Goal: Task Accomplishment & Management: Complete application form

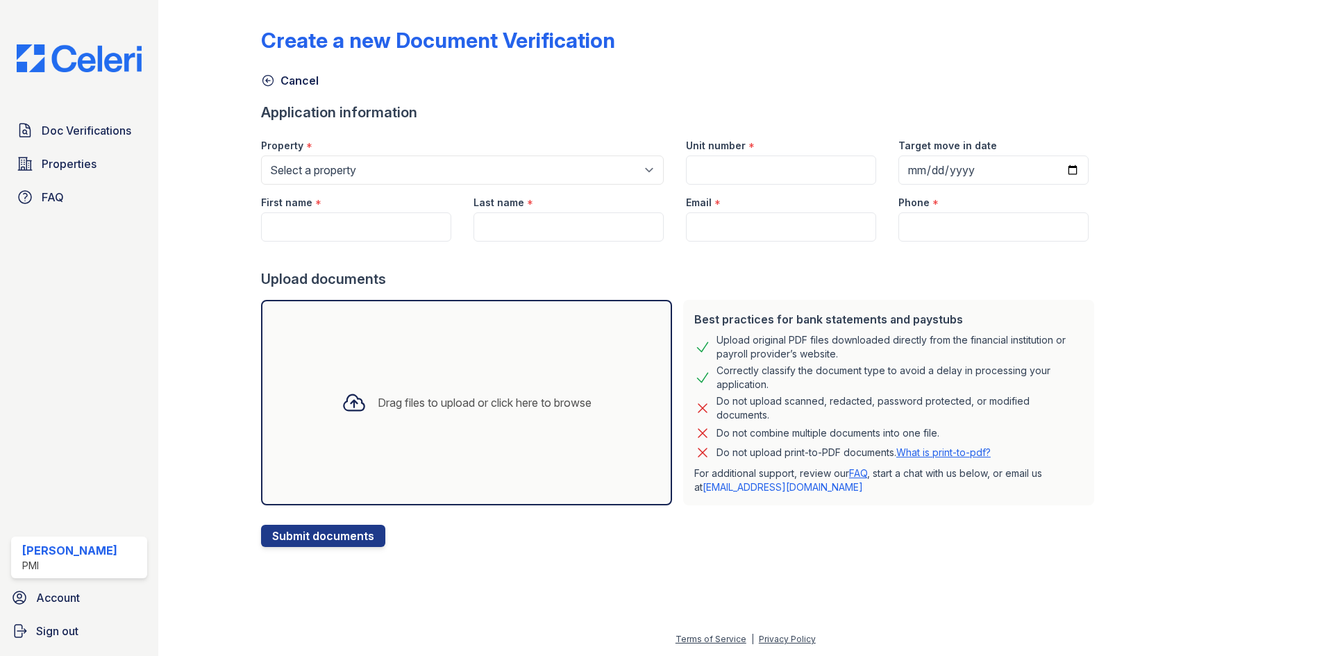
drag, startPoint x: 0, startPoint y: 0, endPoint x: 556, endPoint y: 158, distance: 578.2
click at [556, 158] on select "Select a property [GEOGRAPHIC_DATA] Senior Apartments [GEOGRAPHIC_DATA] Senior …" at bounding box center [462, 170] width 403 height 29
select select "3150"
click at [261, 156] on select "Select a property [GEOGRAPHIC_DATA] Senior Apartments [GEOGRAPHIC_DATA] Senior …" at bounding box center [462, 170] width 403 height 29
click at [714, 178] on input "Unit number" at bounding box center [781, 170] width 190 height 29
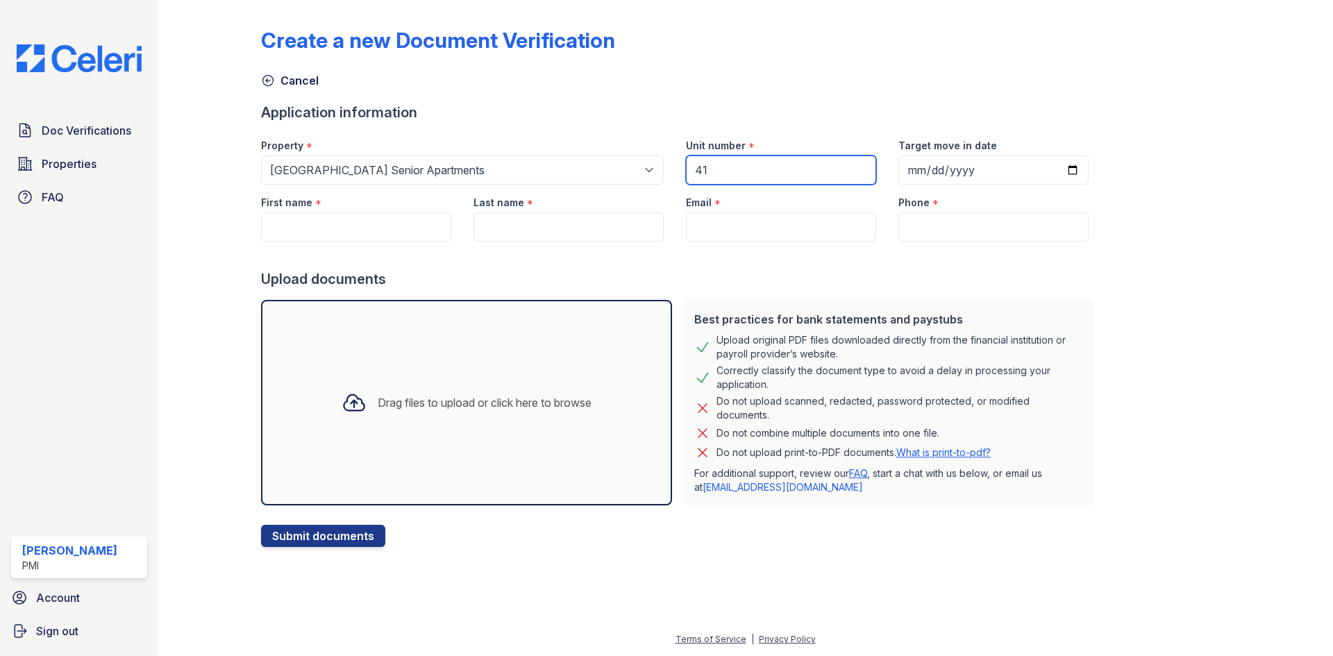
type input "41"
click at [391, 228] on input "First name" at bounding box center [356, 226] width 190 height 29
type input "[PERSON_NAME]"
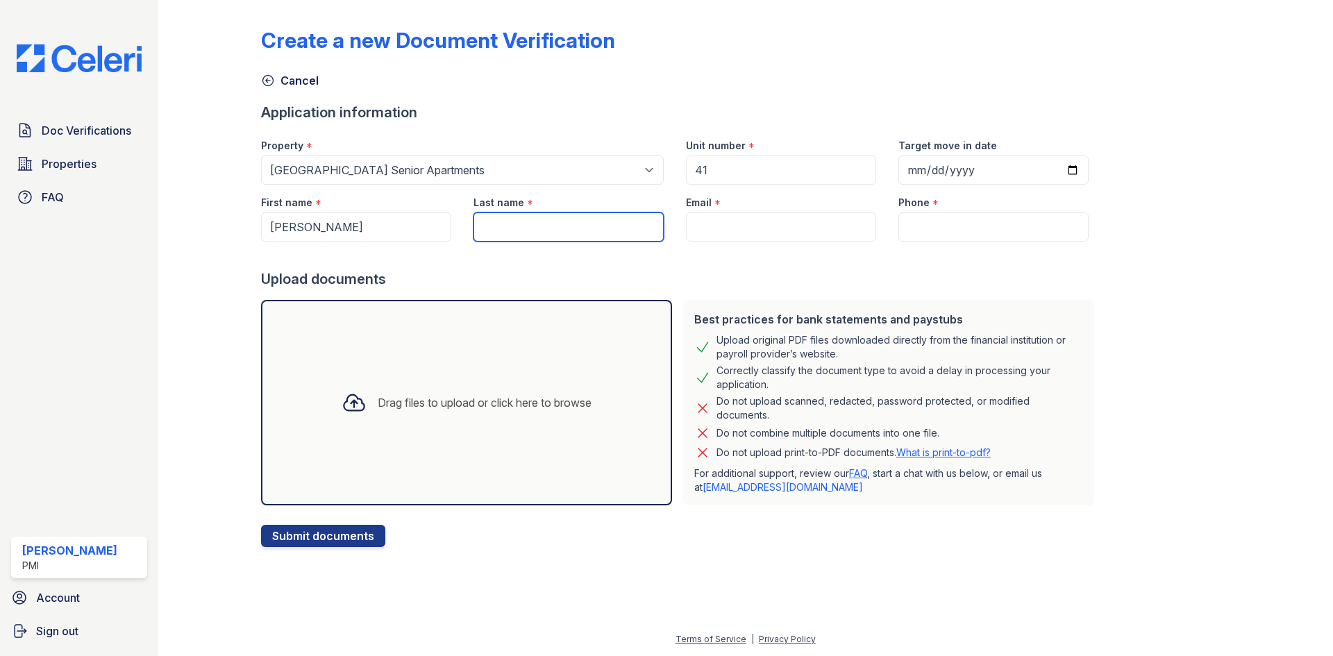
click at [537, 224] on input "Last name" at bounding box center [569, 226] width 190 height 29
type input "[PERSON_NAME]"
drag, startPoint x: 820, startPoint y: 253, endPoint x: 815, endPoint y: 228, distance: 24.8
click at [816, 234] on form "Application information Property * Select a property [GEOGRAPHIC_DATA] Senior A…" at bounding box center [680, 325] width 839 height 444
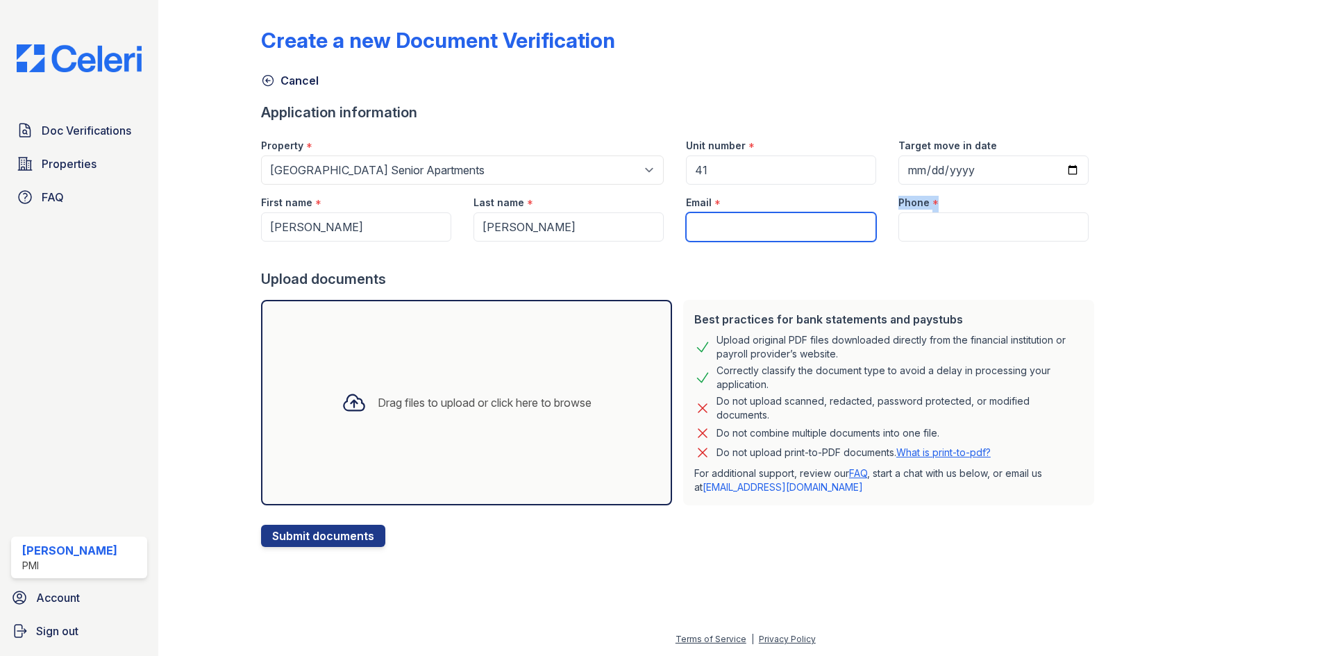
click at [814, 224] on input "Email" at bounding box center [781, 226] width 190 height 29
click at [788, 238] on input "Email" at bounding box center [781, 226] width 190 height 29
type input "[EMAIL_ADDRESS][DOMAIN_NAME]"
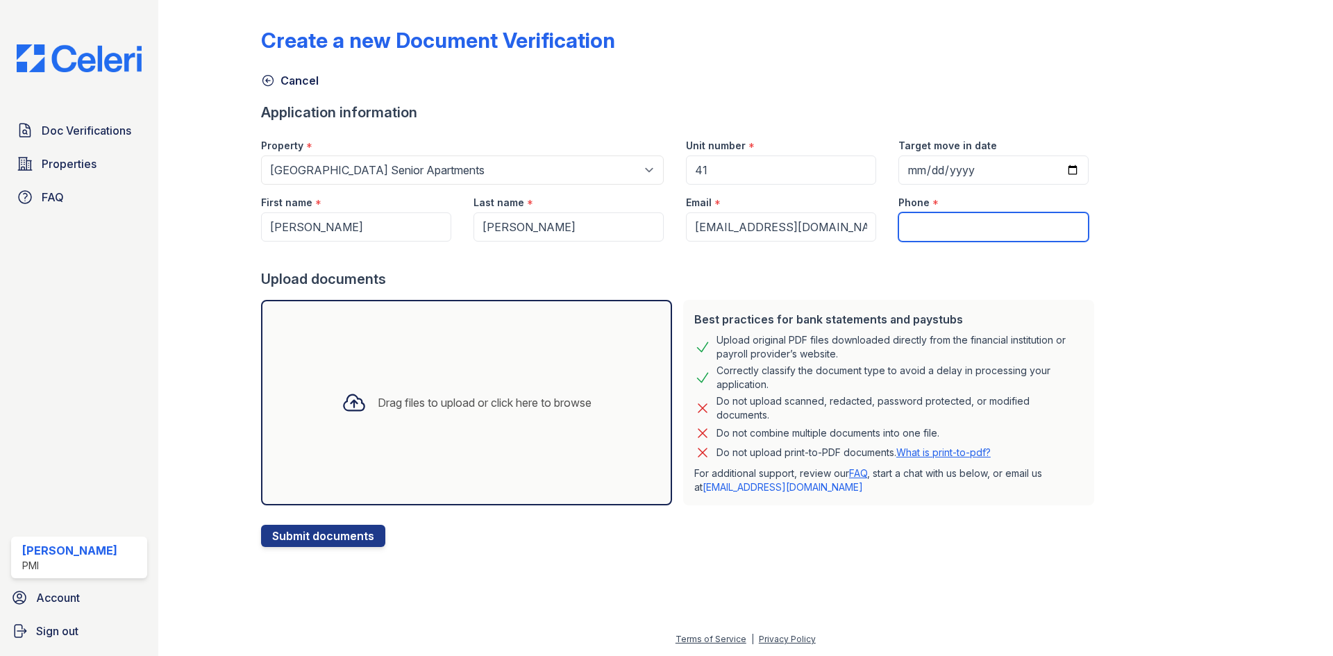
click at [956, 218] on input "Phone" at bounding box center [993, 226] width 190 height 29
click at [944, 228] on input "Phone" at bounding box center [993, 226] width 190 height 29
type input "[PHONE_NUMBER]"
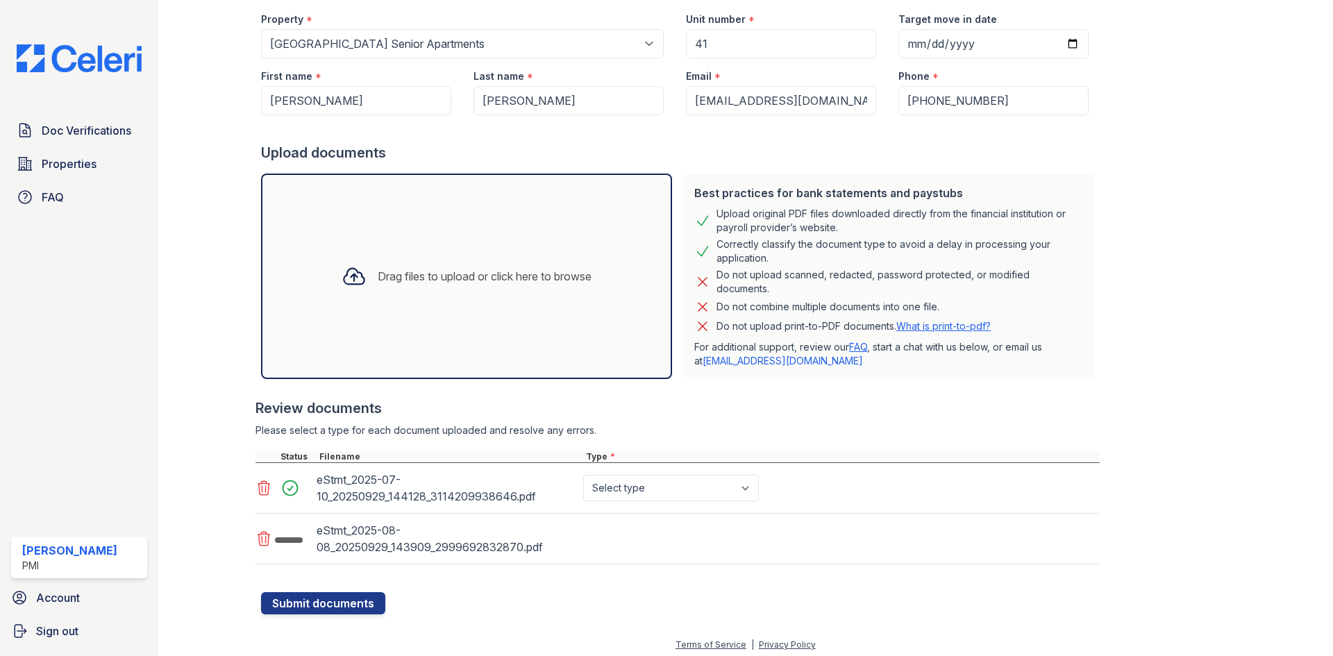
scroll to position [132, 0]
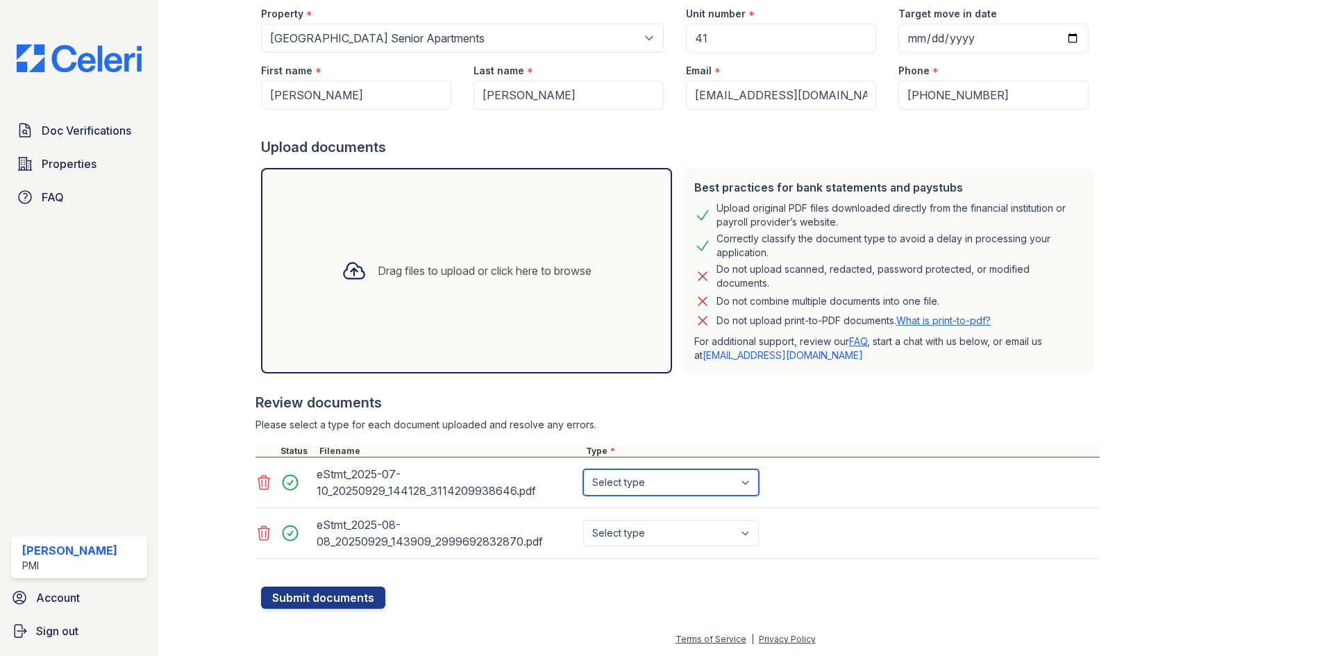
click at [662, 484] on select "Select type Paystub Bank Statement Offer Letter Tax Documents Benefit Award Let…" at bounding box center [671, 482] width 176 height 26
select select "paystub"
click at [583, 469] on select "Select type Paystub Bank Statement Offer Letter Tax Documents Benefit Award Let…" at bounding box center [671, 482] width 176 height 26
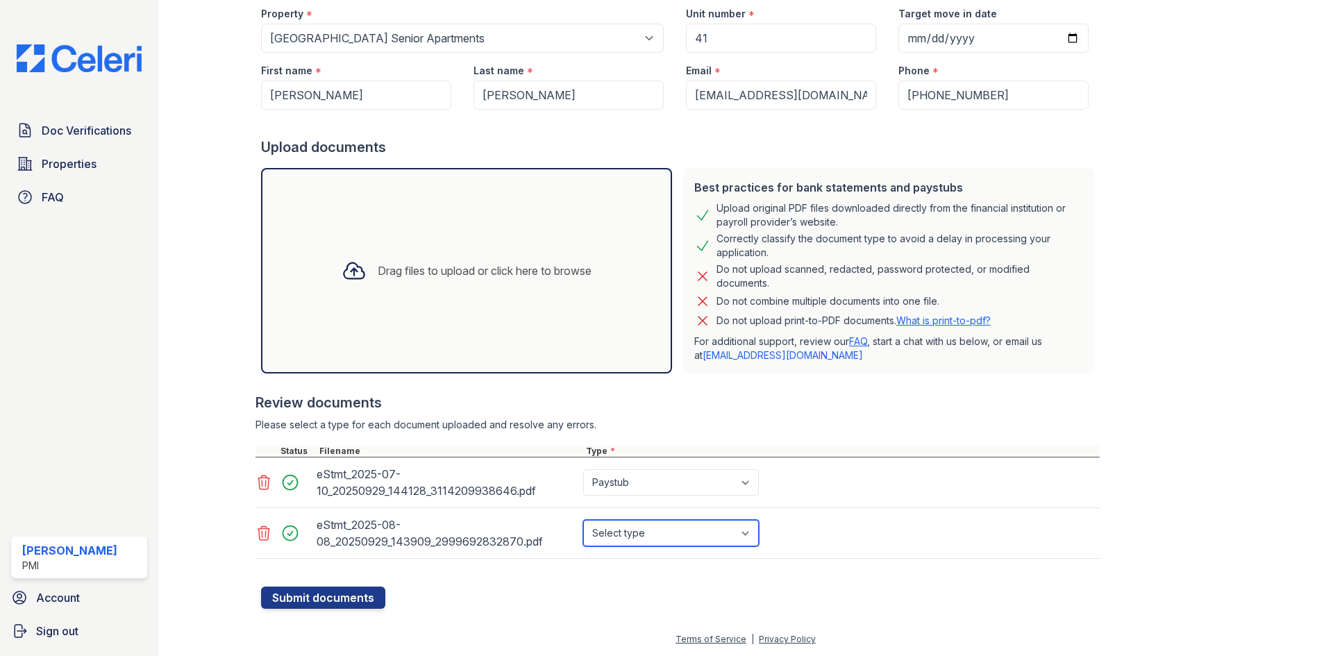
click at [655, 532] on select "Select type Paystub Bank Statement Offer Letter Tax Documents Benefit Award Let…" at bounding box center [671, 533] width 176 height 26
select select "paystub"
click at [583, 520] on select "Select type Paystub Bank Statement Offer Letter Tax Documents Benefit Award Let…" at bounding box center [671, 533] width 176 height 26
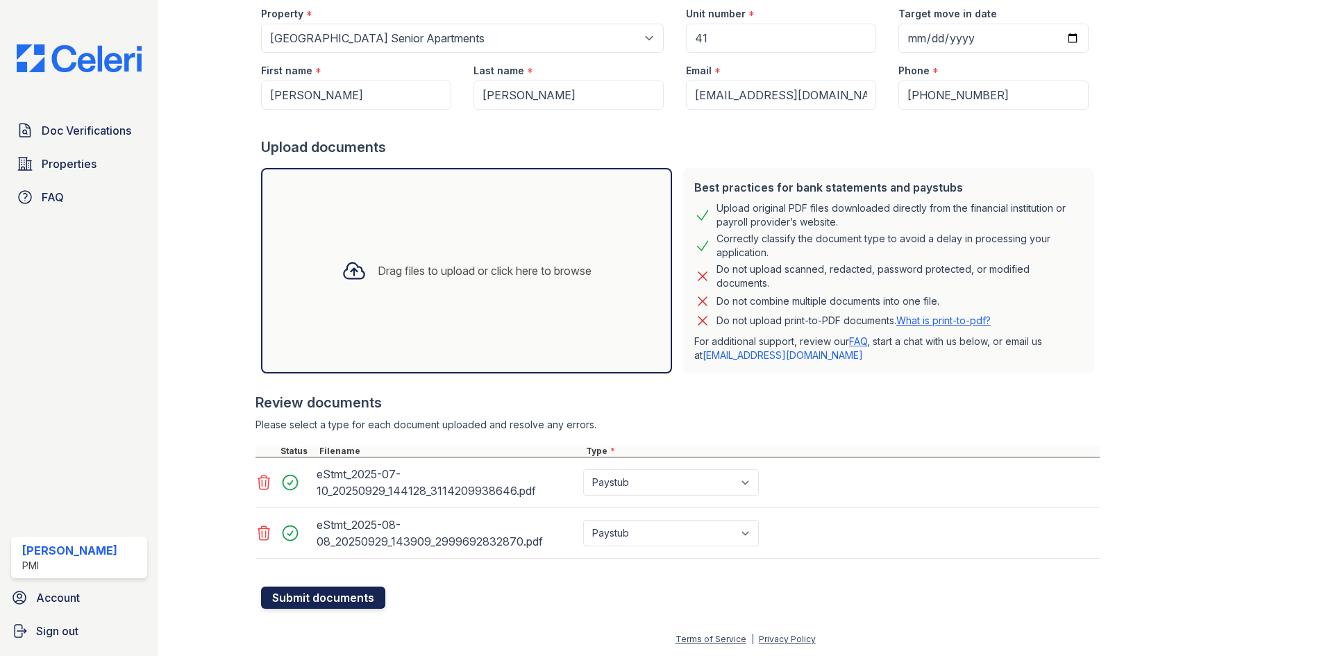
click at [307, 601] on button "Submit documents" at bounding box center [323, 598] width 124 height 22
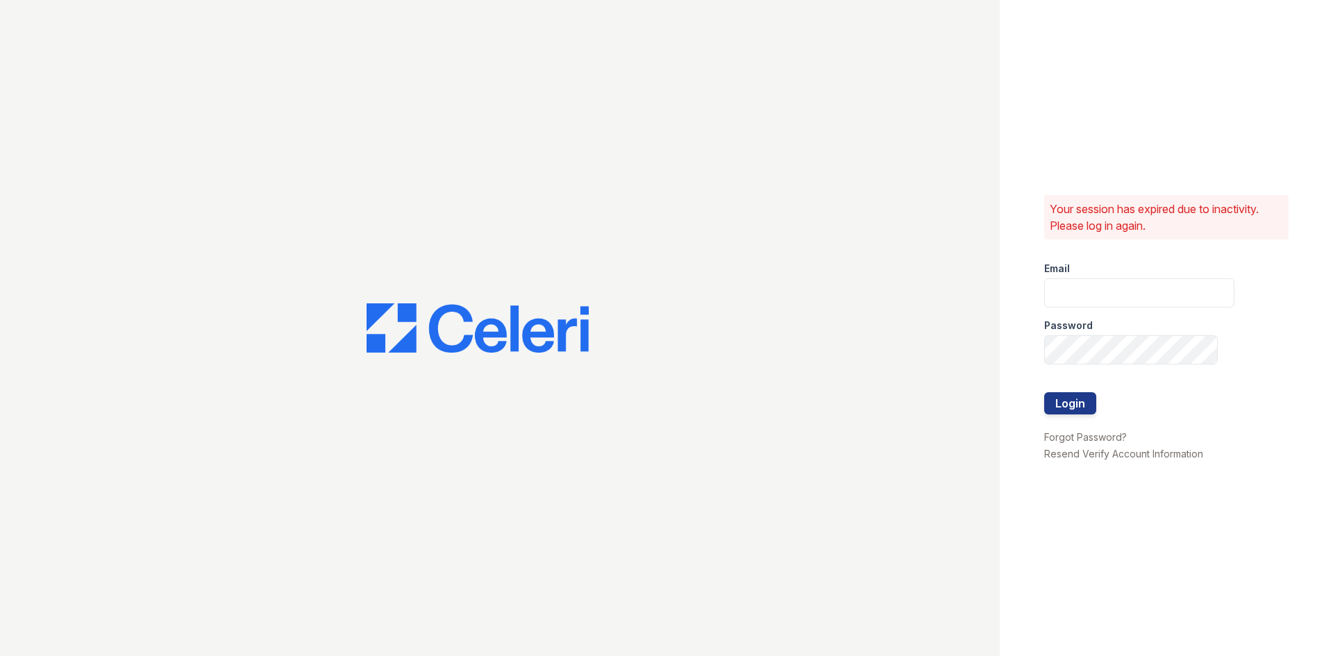
type input "[PERSON_NAME][EMAIL_ADDRESS][DOMAIN_NAME]"
click at [1070, 403] on button "Login" at bounding box center [1070, 403] width 52 height 22
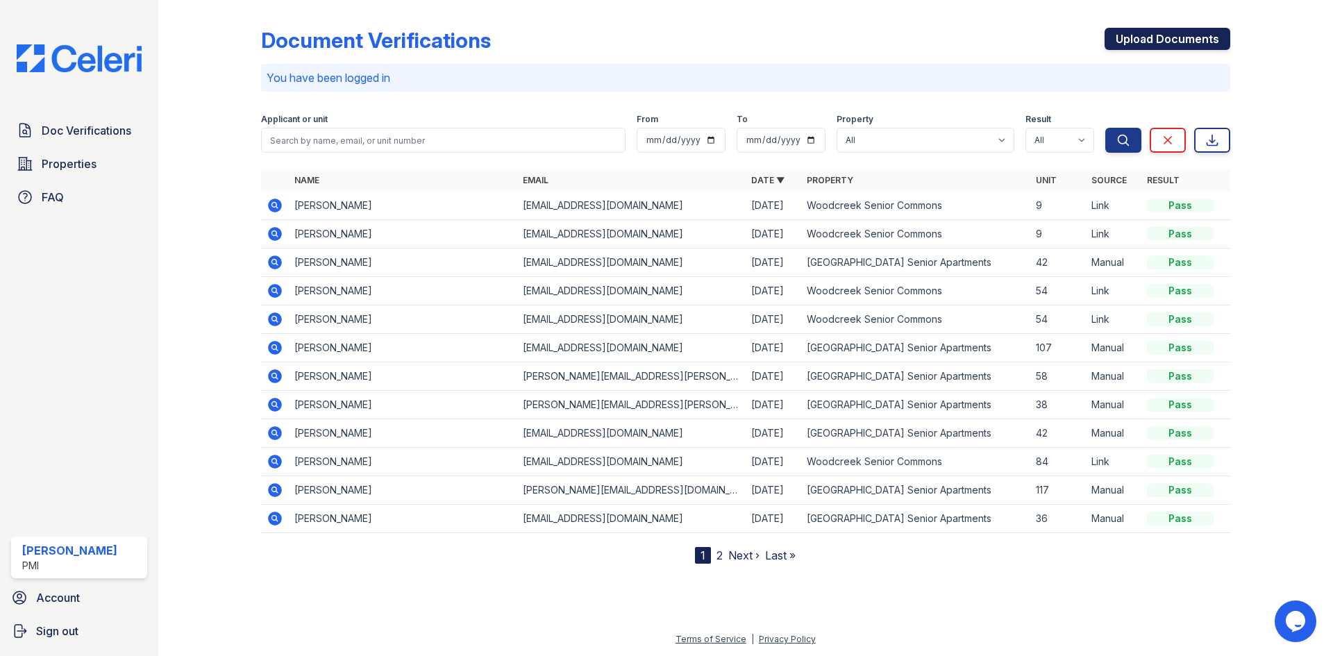
click at [1177, 31] on link "Upload Documents" at bounding box center [1168, 39] width 126 height 22
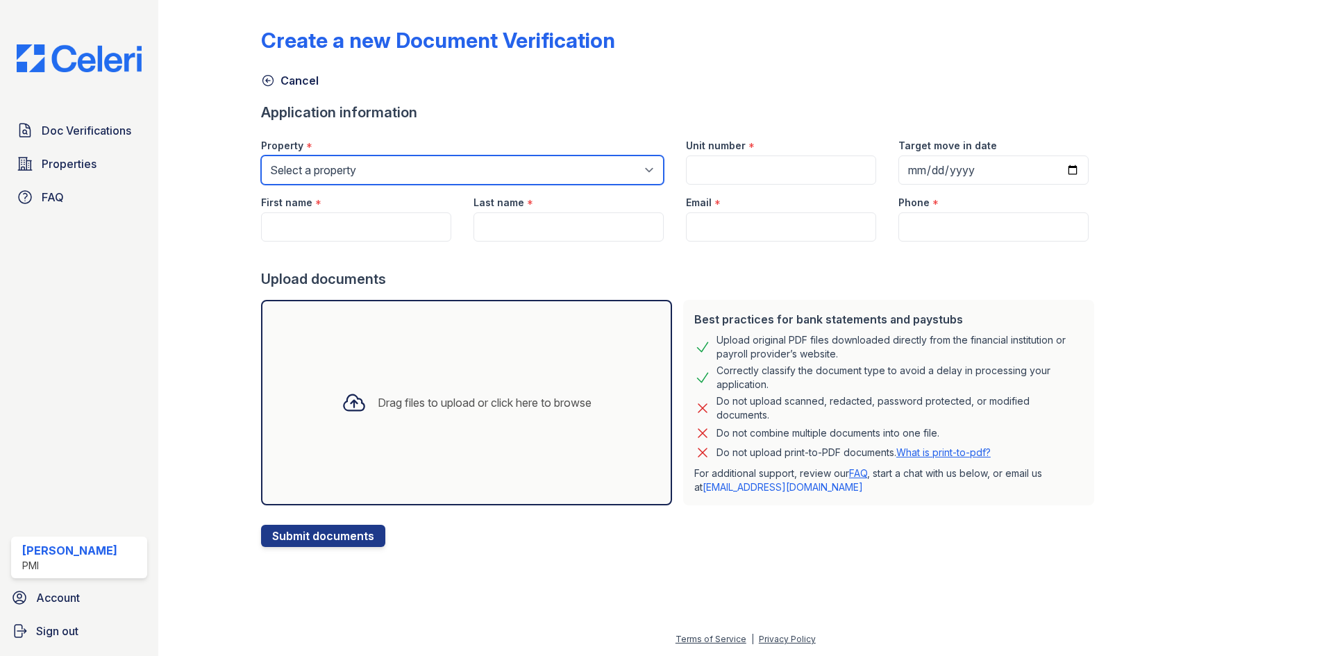
click at [444, 173] on select "Select a property [GEOGRAPHIC_DATA] Senior Apartments [GEOGRAPHIC_DATA] Senior …" at bounding box center [462, 170] width 403 height 29
select select "3150"
click at [261, 156] on select "Select a property [GEOGRAPHIC_DATA] Senior Apartments [GEOGRAPHIC_DATA] Senior …" at bounding box center [462, 170] width 403 height 29
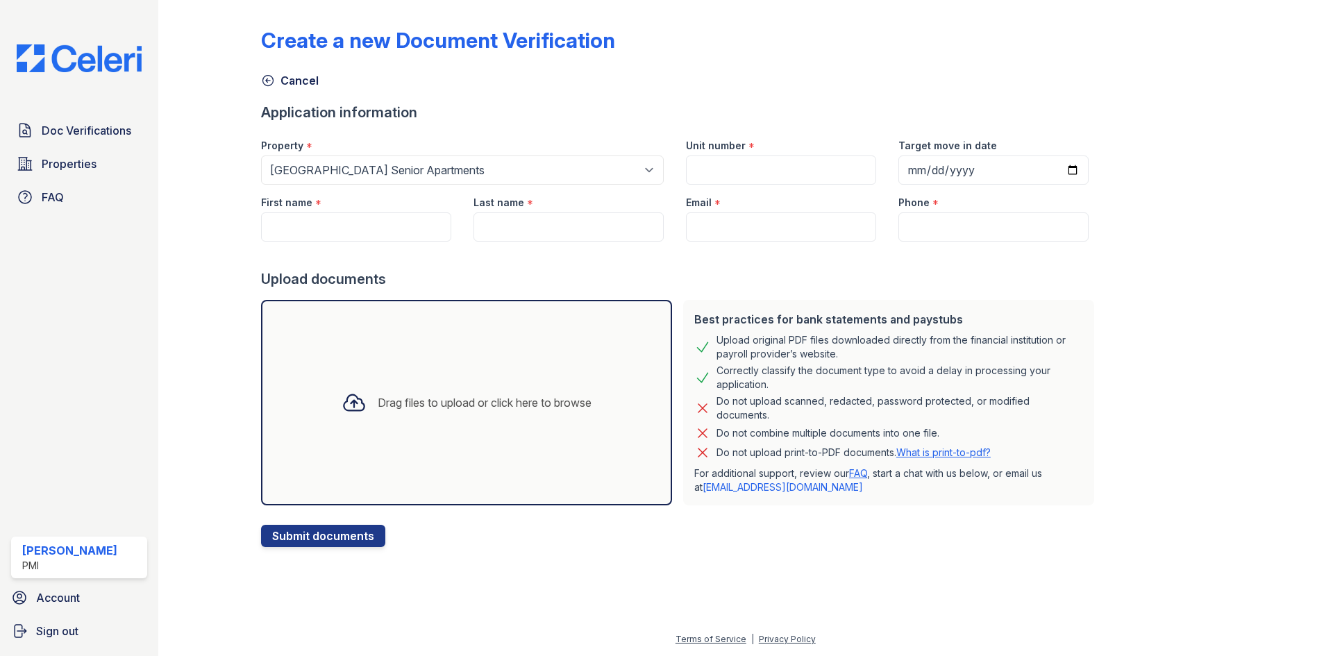
click at [410, 212] on div "First name *" at bounding box center [356, 199] width 190 height 28
click at [394, 228] on input "First name" at bounding box center [356, 226] width 190 height 29
type input "[PERSON_NAME]"
click at [541, 244] on div at bounding box center [680, 256] width 839 height 28
click at [544, 236] on input "Last name" at bounding box center [569, 226] width 190 height 29
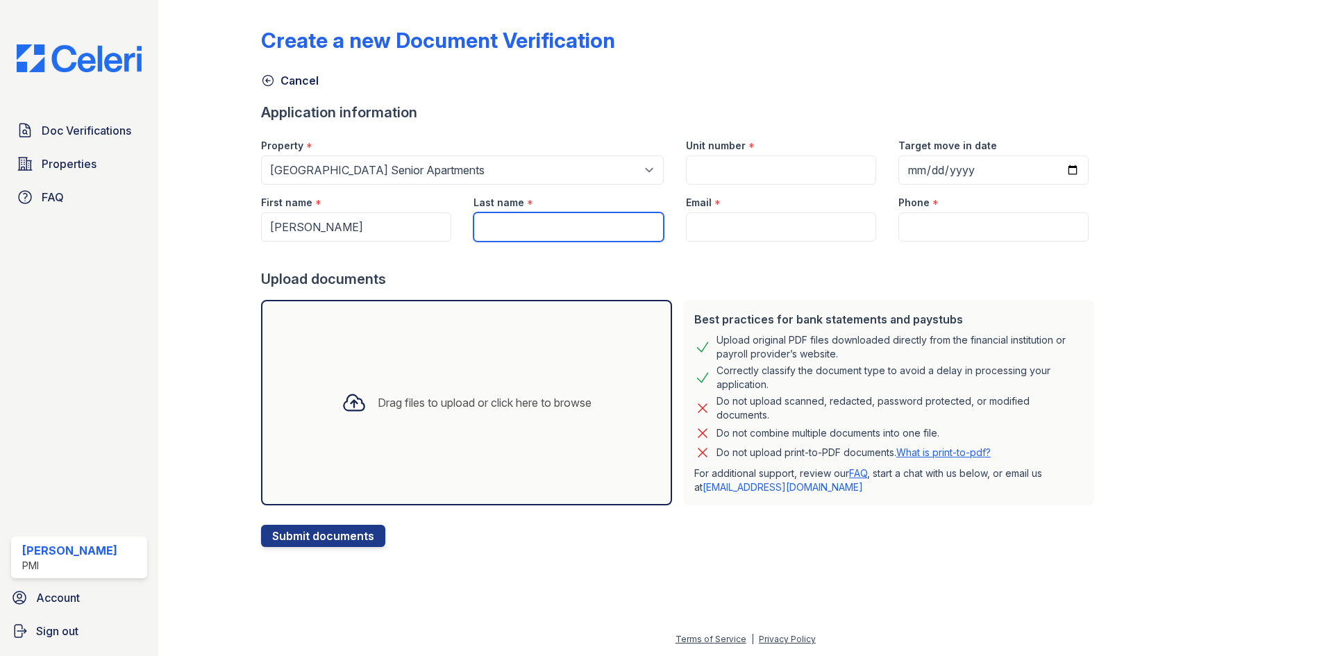
type input "[PERSON_NAME]"
click at [708, 174] on input "Unit number" at bounding box center [781, 170] width 190 height 29
type input "41"
click at [790, 237] on input "Email" at bounding box center [781, 226] width 190 height 29
type input "[EMAIL_ADDRESS][DOMAIN_NAME]"
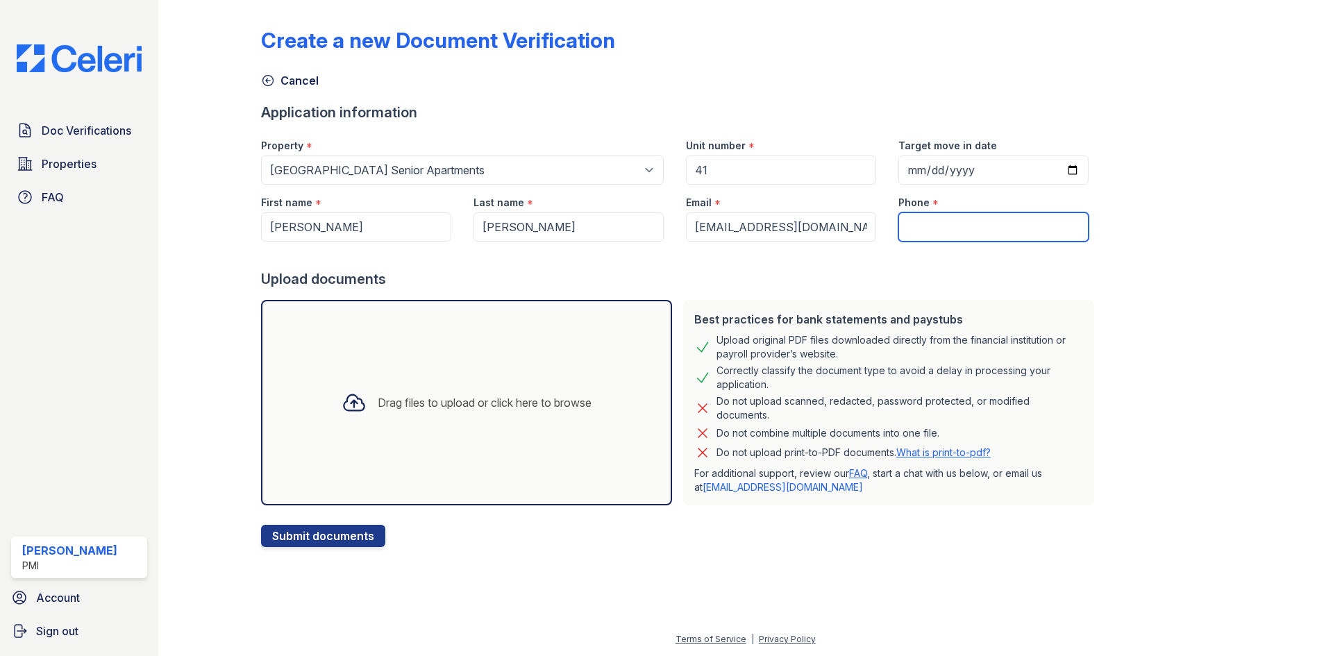
click at [898, 230] on input "Phone" at bounding box center [993, 226] width 190 height 29
type input "[PHONE_NUMBER]"
click at [969, 167] on input "Target move in date" at bounding box center [993, 170] width 190 height 29
click at [1048, 173] on input "Target move in date" at bounding box center [993, 170] width 190 height 29
type input "2025-10-20"
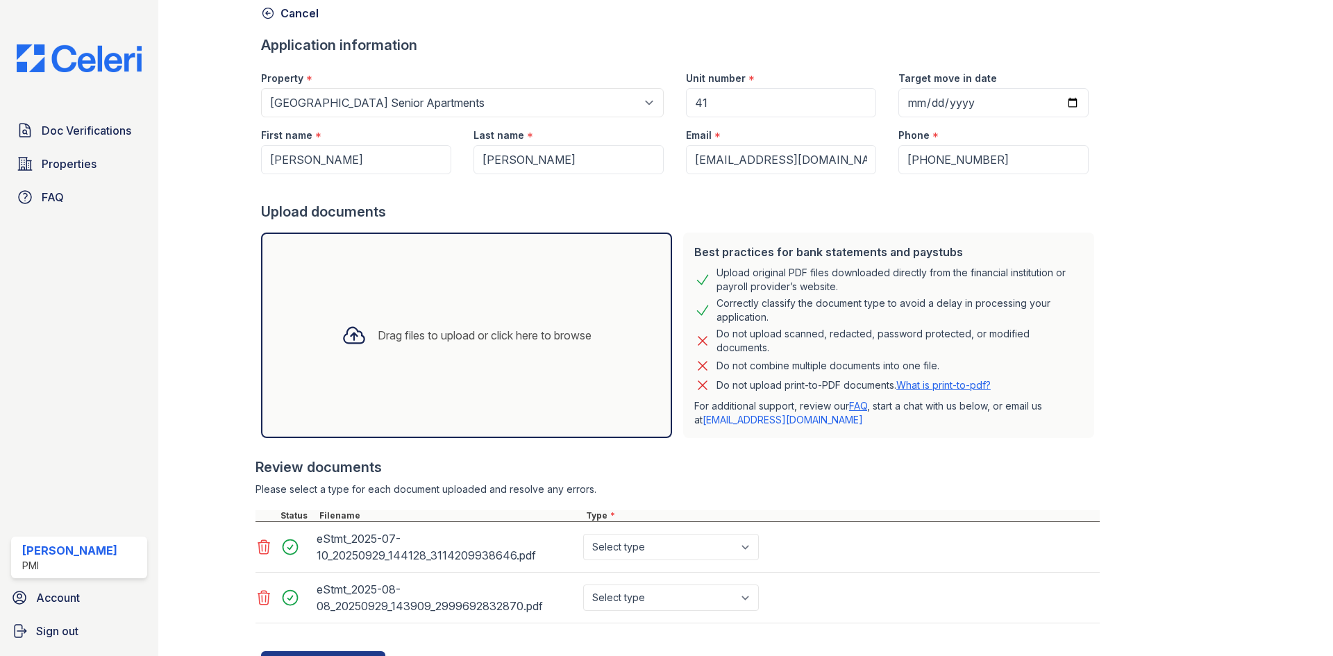
scroll to position [132, 0]
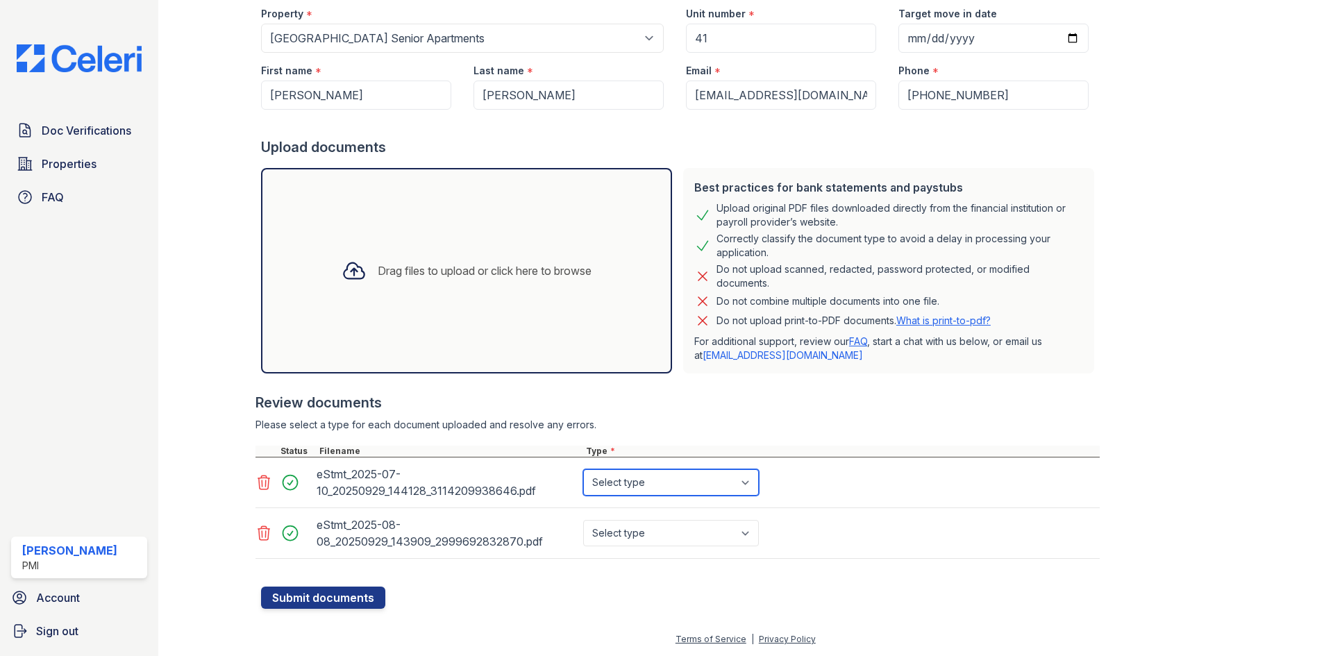
click at [657, 478] on select "Select type Paystub Bank Statement Offer Letter Tax Documents Benefit Award Let…" at bounding box center [671, 482] width 176 height 26
select select "paystub"
click at [583, 469] on select "Select type Paystub Bank Statement Offer Letter Tax Documents Benefit Award Let…" at bounding box center [671, 482] width 176 height 26
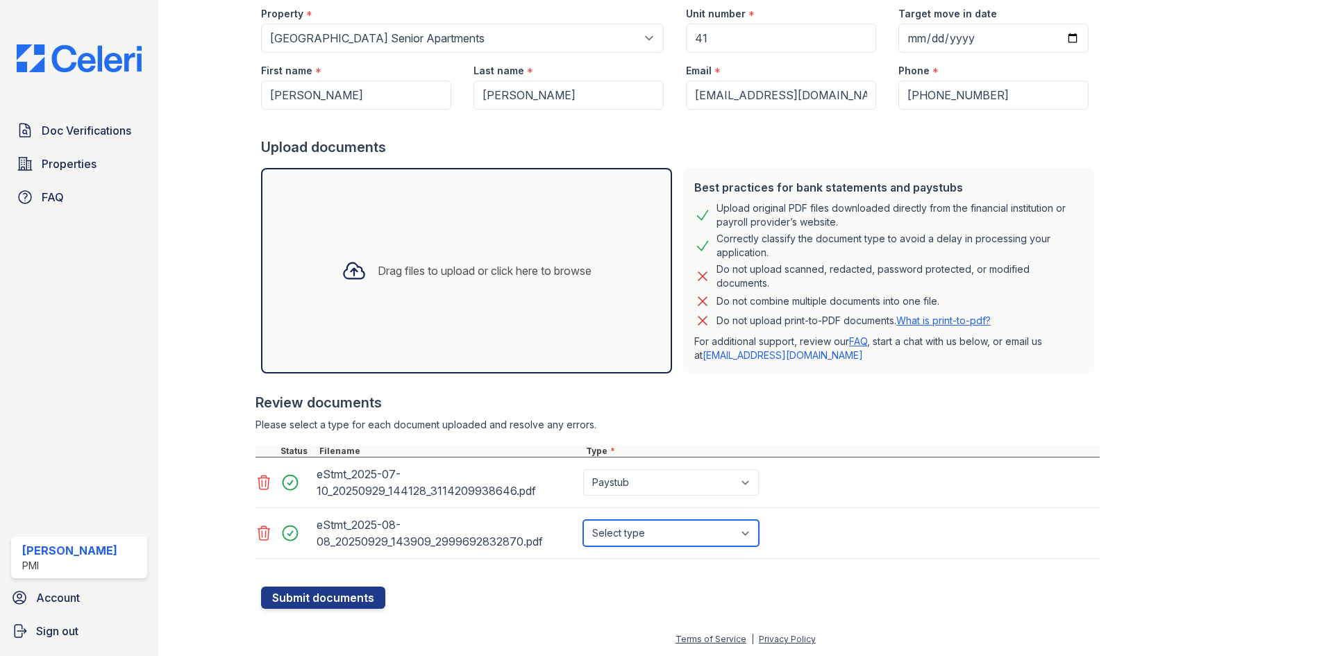
click at [643, 533] on select "Select type Paystub Bank Statement Offer Letter Tax Documents Benefit Award Let…" at bounding box center [671, 533] width 176 height 26
select select "paystub"
click at [583, 520] on select "Select type Paystub Bank Statement Offer Letter Tax Documents Benefit Award Let…" at bounding box center [671, 533] width 176 height 26
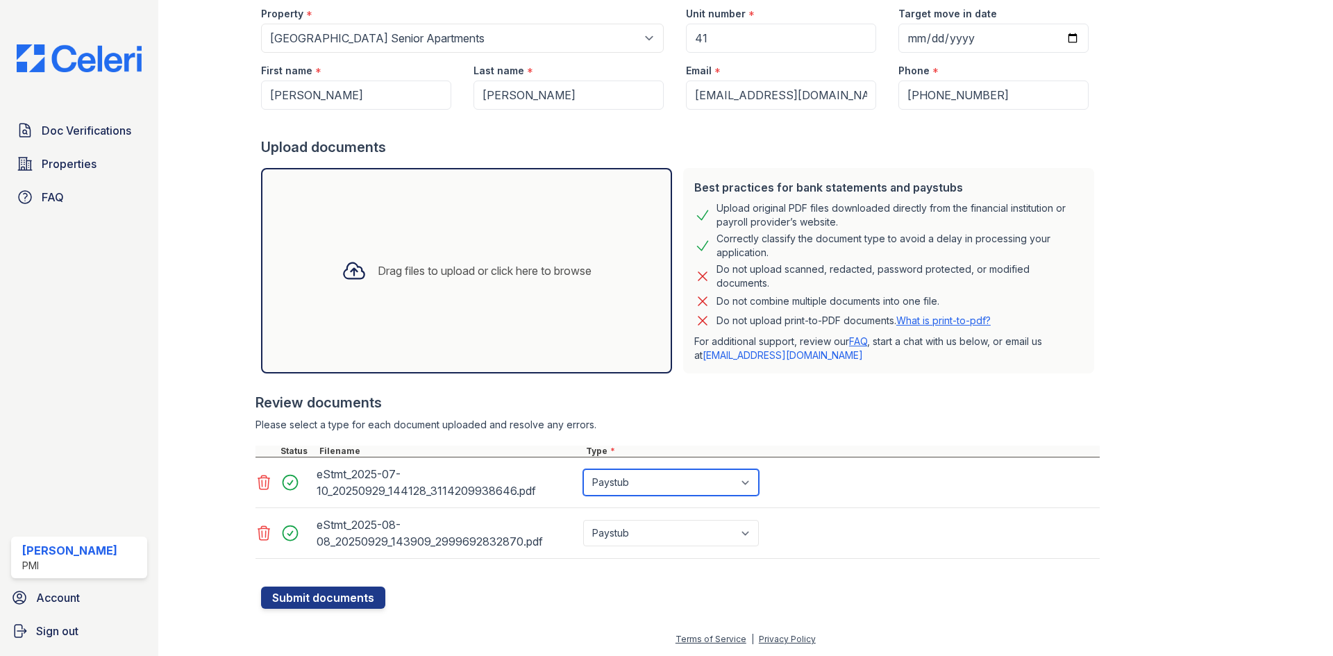
click at [689, 483] on select "Select type Paystub Bank Statement Offer Letter Tax Documents Benefit Award Let…" at bounding box center [671, 482] width 176 height 26
select select "bank_statement"
click at [583, 469] on select "Select type Paystub Bank Statement Offer Letter Tax Documents Benefit Award Let…" at bounding box center [671, 482] width 176 height 26
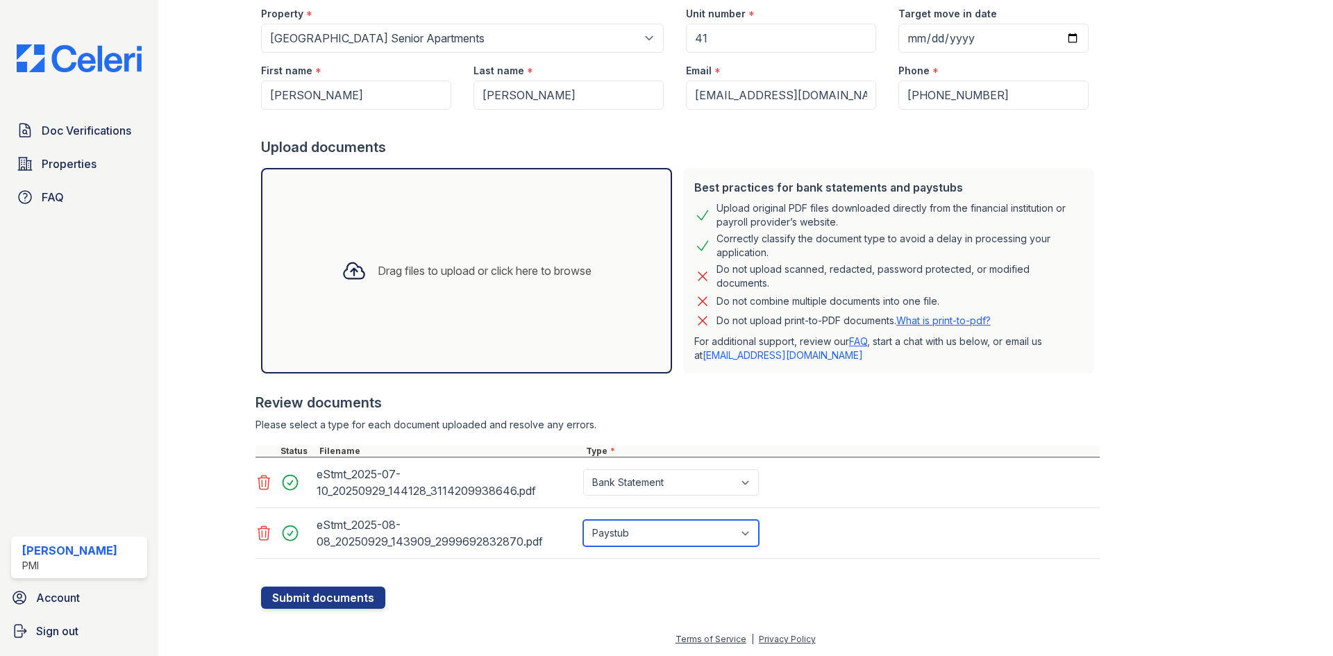
click at [636, 527] on select "Select type Paystub Bank Statement Offer Letter Tax Documents Benefit Award Let…" at bounding box center [671, 533] width 176 height 26
select select "bank_statement"
click at [583, 520] on select "Select type Paystub Bank Statement Offer Letter Tax Documents Benefit Award Let…" at bounding box center [671, 533] width 176 height 26
click at [294, 594] on button "Submit documents" at bounding box center [323, 598] width 124 height 22
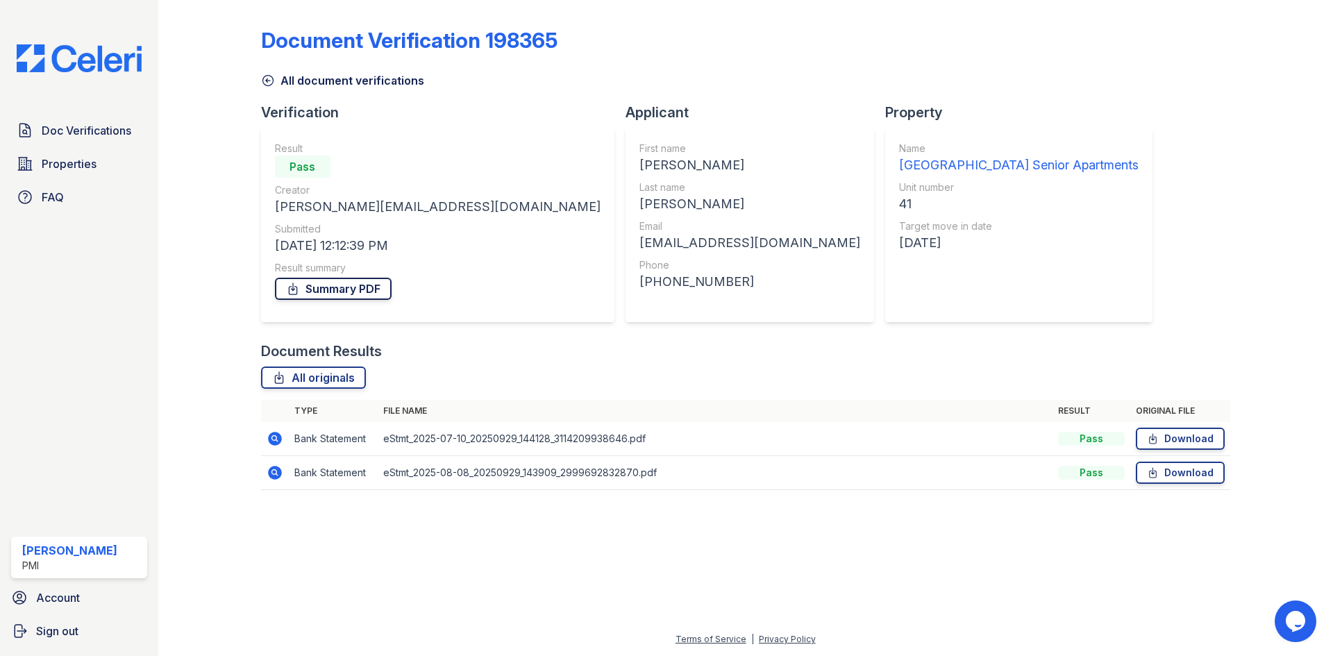
click at [319, 285] on link "Summary PDF" at bounding box center [333, 289] width 117 height 22
click at [275, 373] on icon at bounding box center [279, 378] width 14 height 14
